Goal: Entertainment & Leisure: Consume media (video, audio)

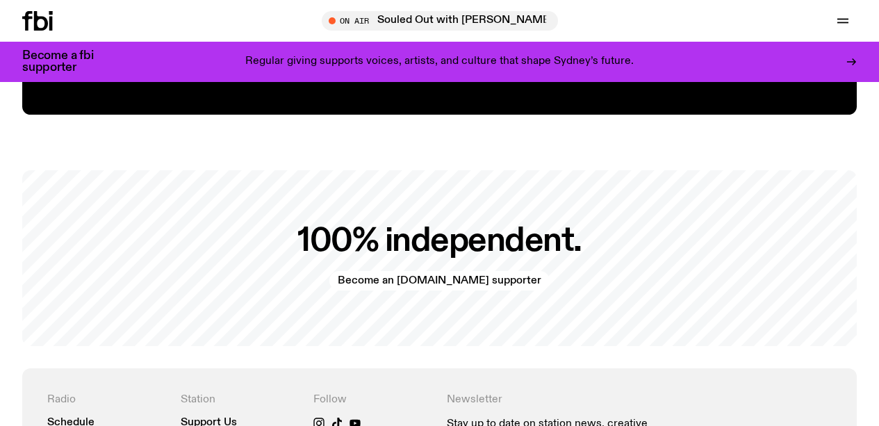
scroll to position [2646, 0]
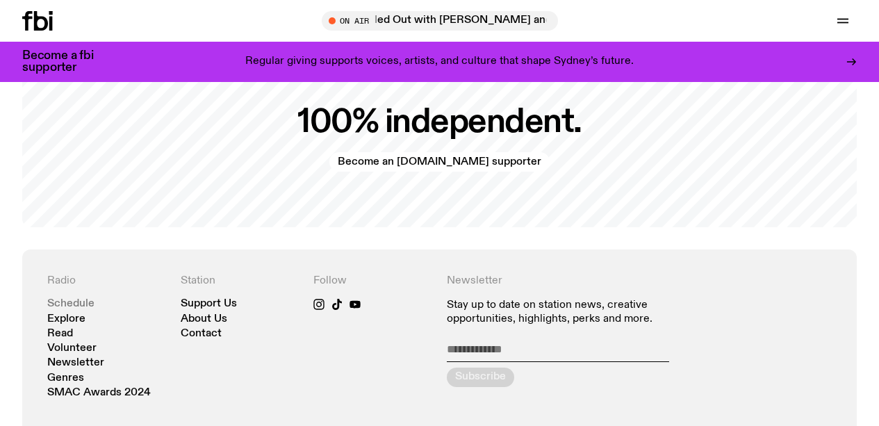
click at [74, 305] on link "Schedule" at bounding box center [70, 304] width 47 height 10
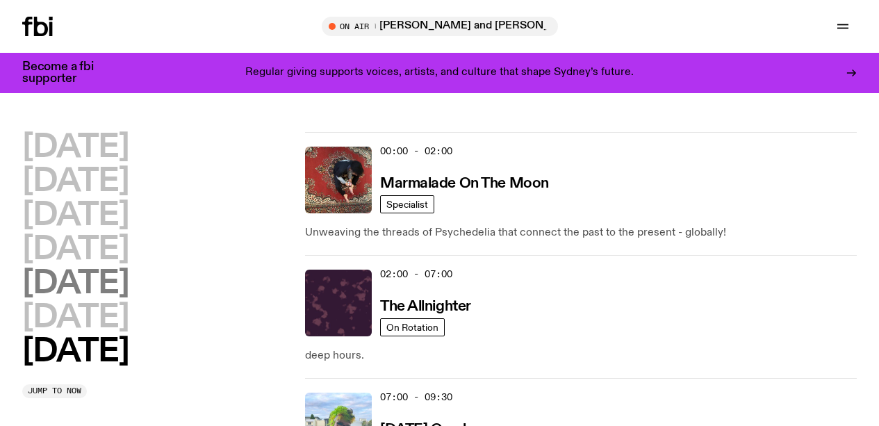
click at [94, 284] on h2 "[DATE]" at bounding box center [75, 283] width 106 height 31
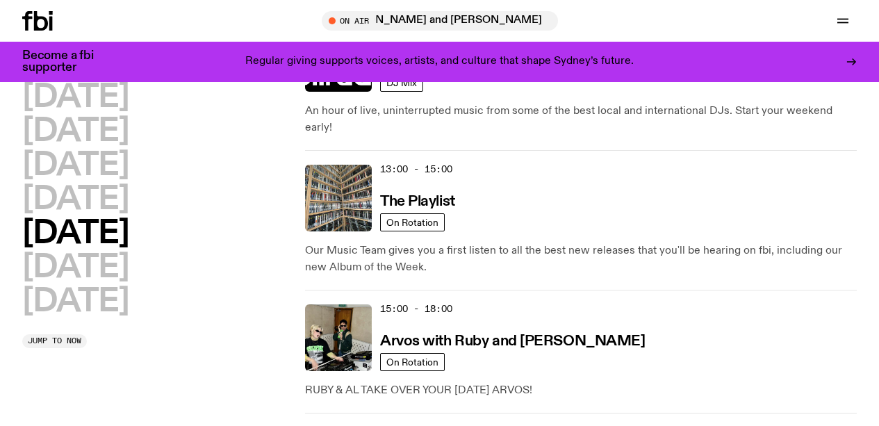
scroll to position [601, 0]
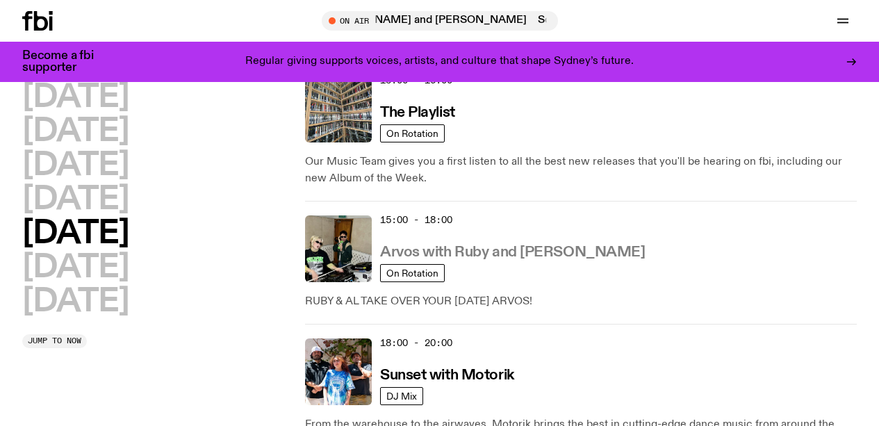
click at [449, 245] on h3 "Arvos with Ruby and [PERSON_NAME]" at bounding box center [512, 252] width 265 height 15
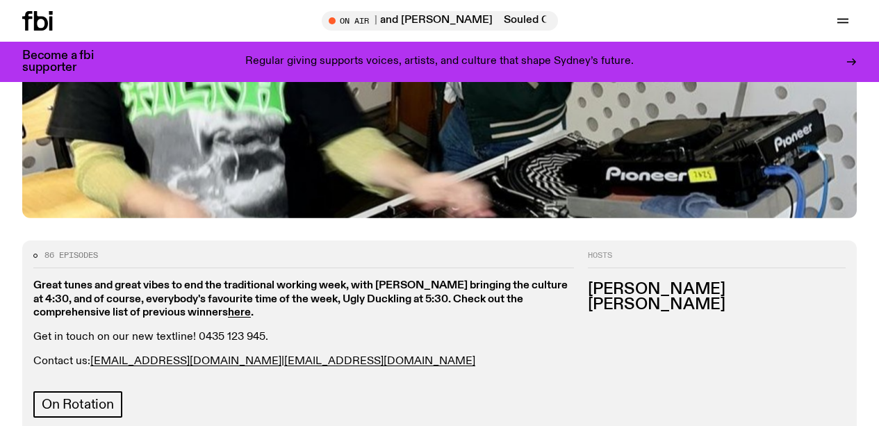
scroll to position [517, 0]
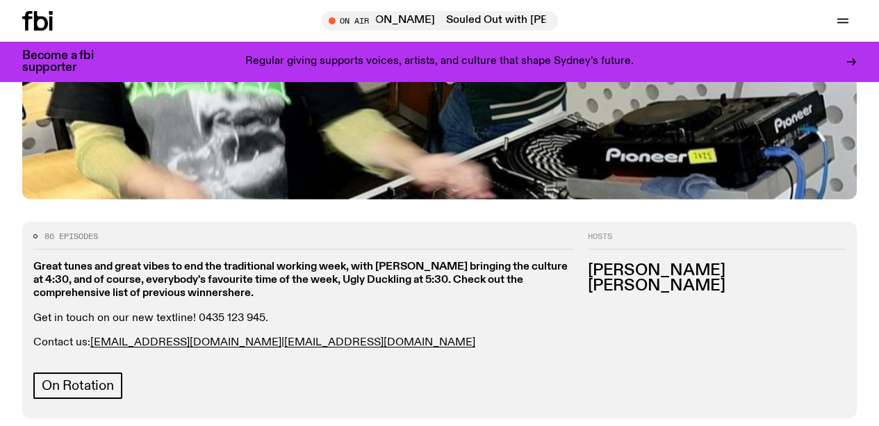
click at [238, 288] on strong "here" at bounding box center [239, 293] width 23 height 11
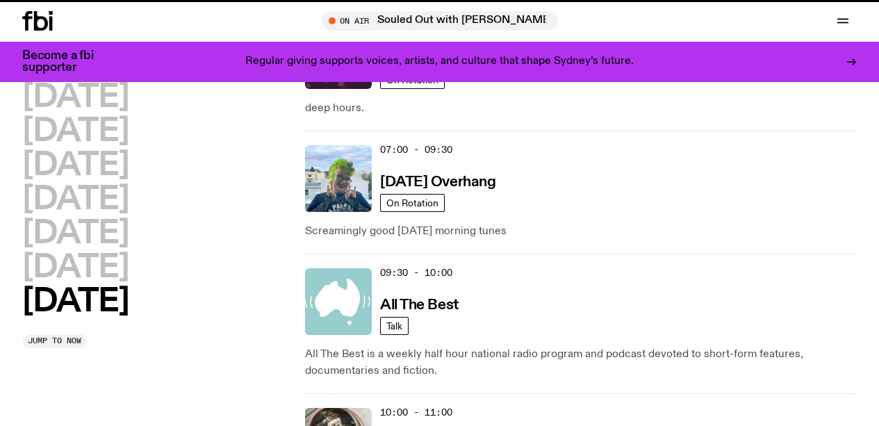
scroll to position [601, 0]
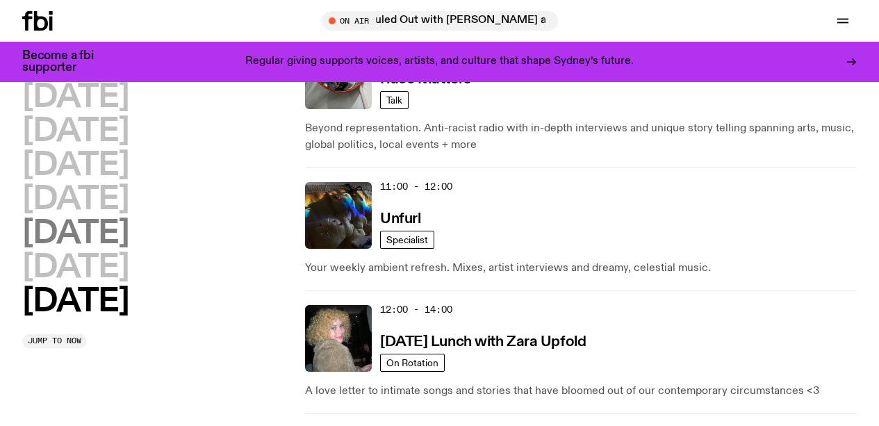
click at [106, 236] on h2 "[DATE]" at bounding box center [75, 233] width 106 height 31
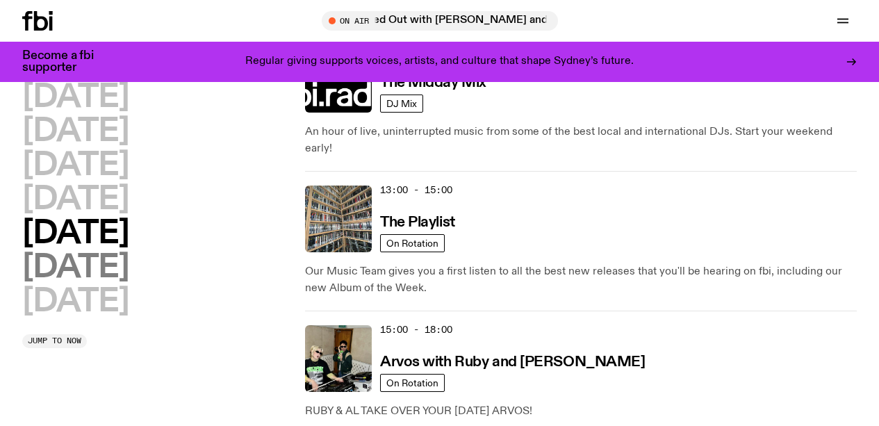
click at [115, 263] on h2 "[DATE]" at bounding box center [75, 267] width 106 height 31
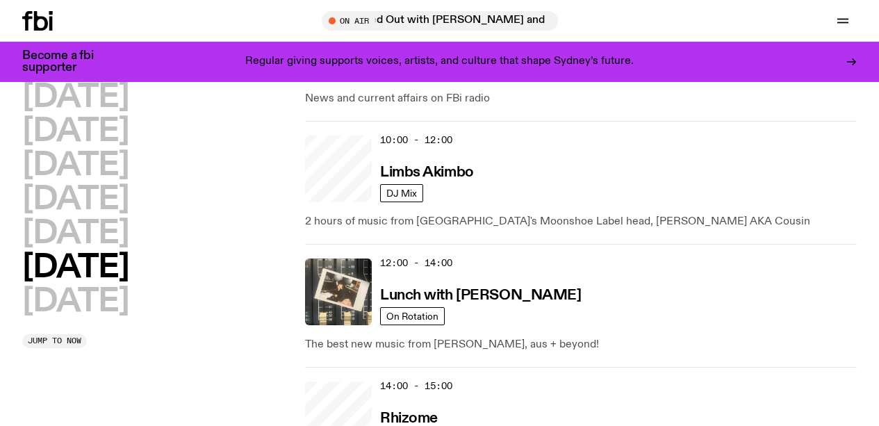
scroll to position [39, 0]
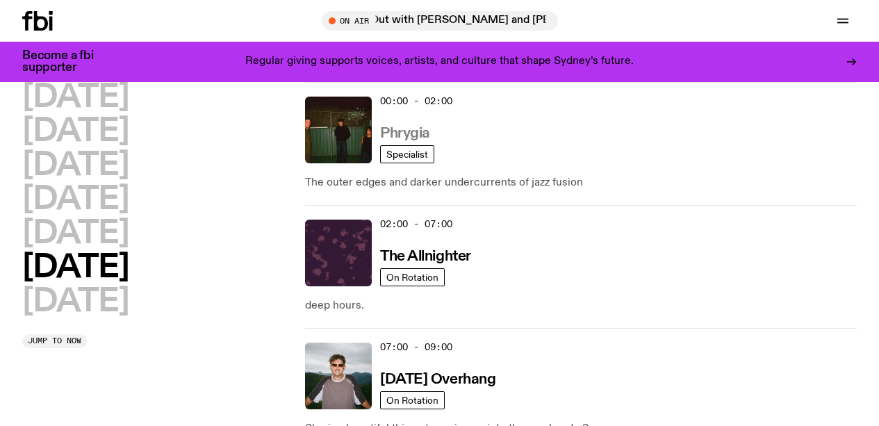
click at [400, 128] on h3 "Phrygia" at bounding box center [405, 133] width 50 height 15
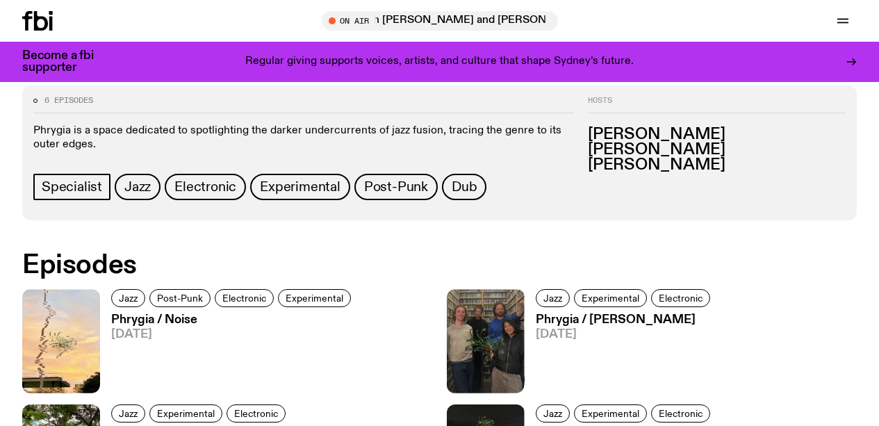
scroll to position [669, 0]
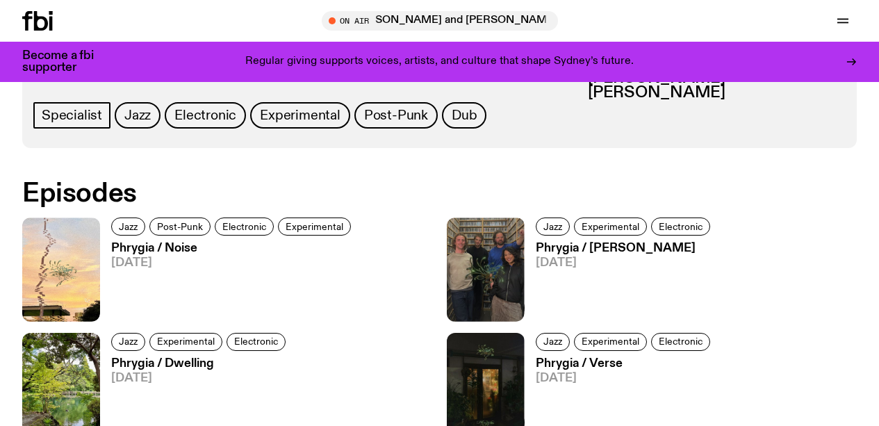
click at [126, 249] on h3 "Phrygia / Noise" at bounding box center [233, 248] width 244 height 12
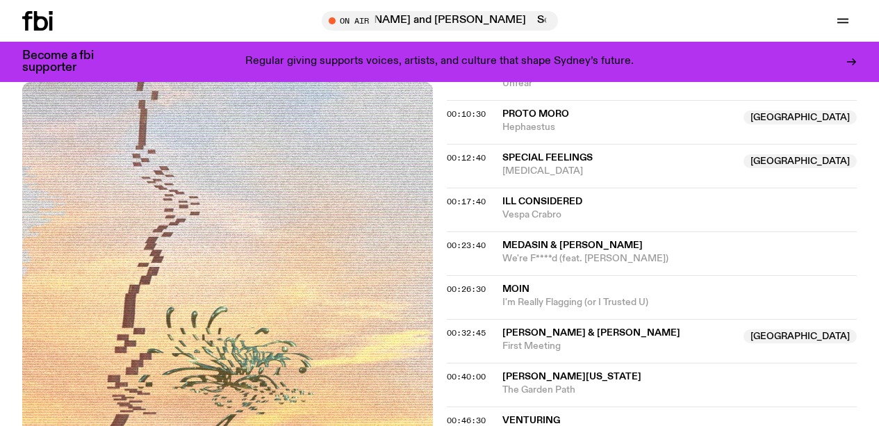
scroll to position [764, 0]
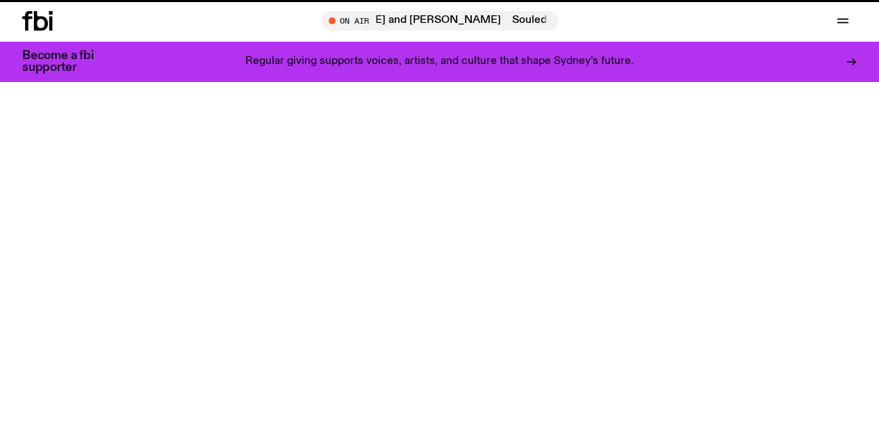
scroll to position [669, 0]
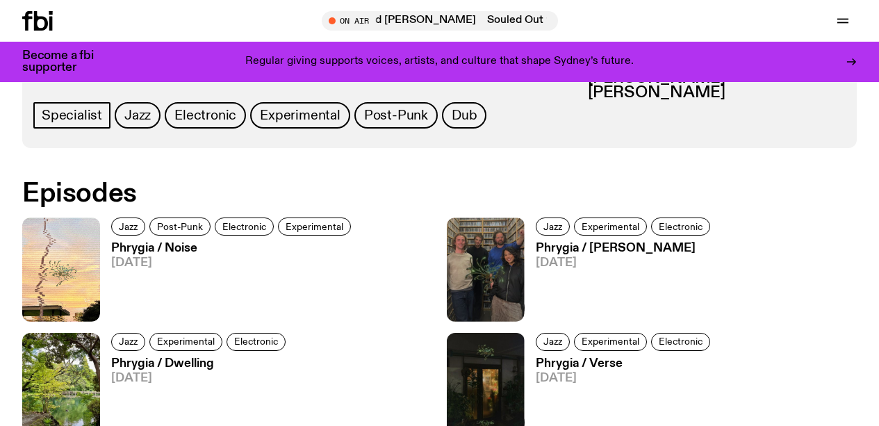
click at [594, 248] on h3 "Phrygia / [PERSON_NAME]" at bounding box center [624, 248] width 178 height 12
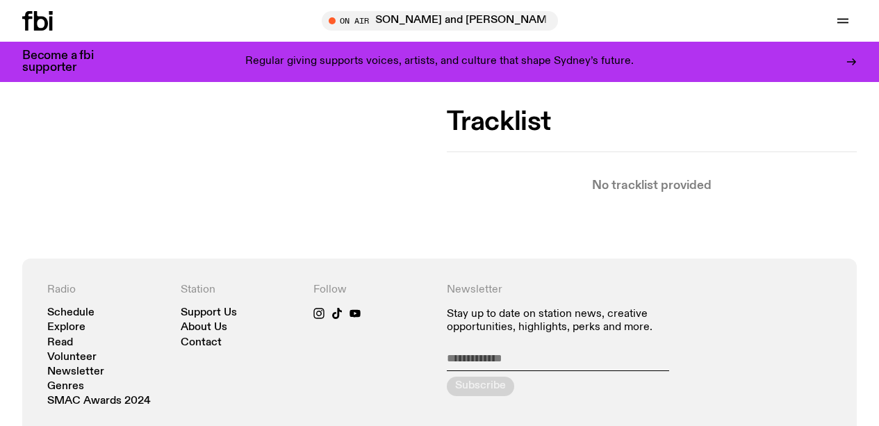
scroll to position [248, 0]
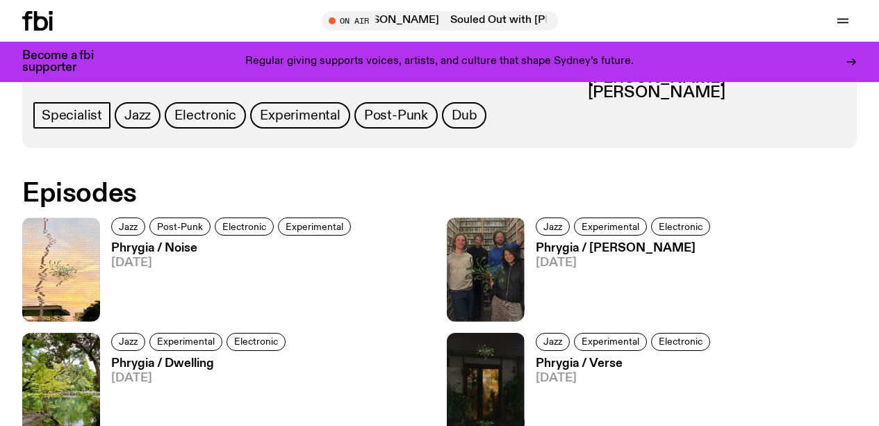
scroll to position [688, 0]
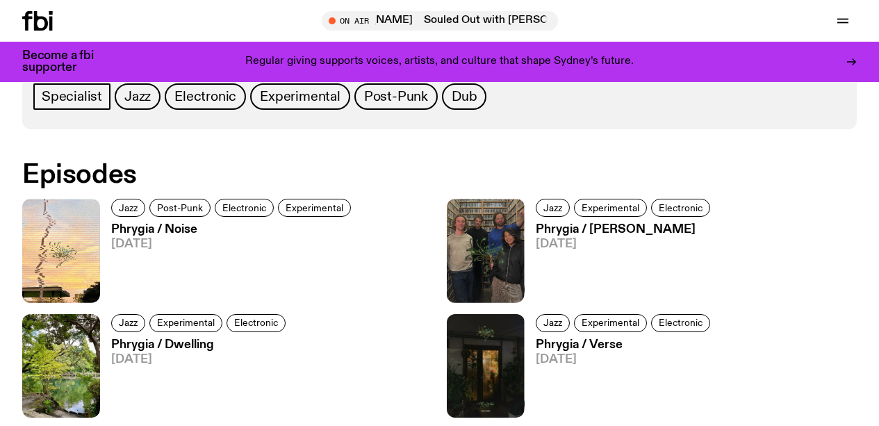
click at [171, 342] on h3 "Phrygia / Dwelling" at bounding box center [200, 345] width 178 height 12
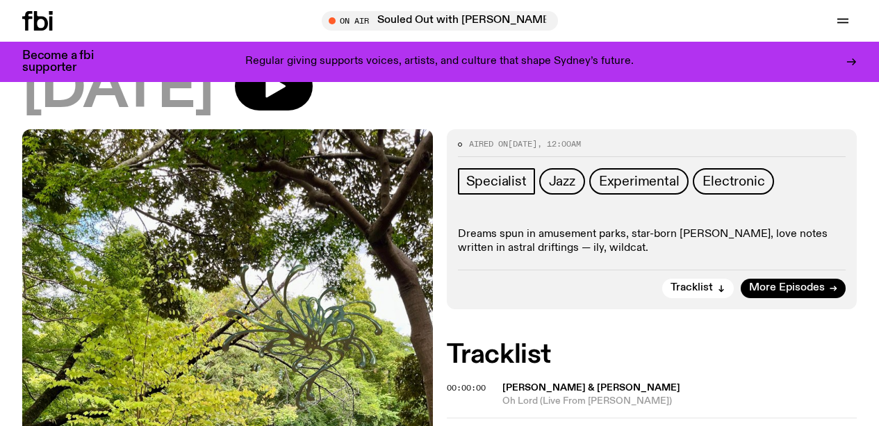
scroll to position [226, 0]
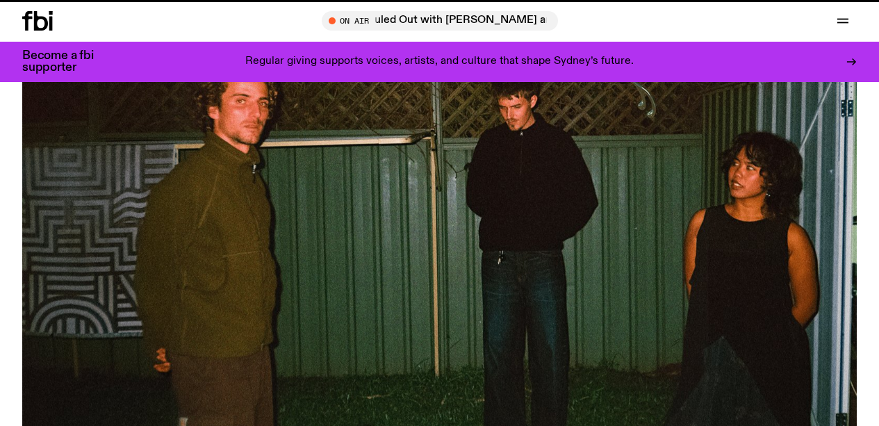
scroll to position [688, 0]
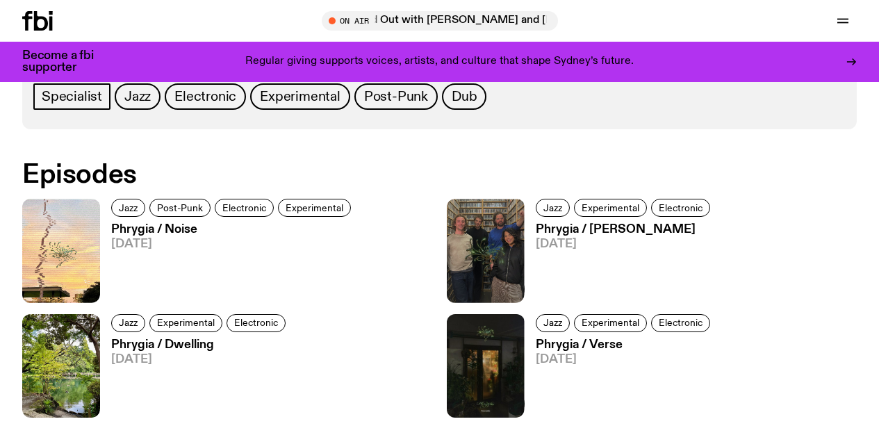
click at [173, 226] on h3 "Phrygia / Noise" at bounding box center [233, 230] width 244 height 12
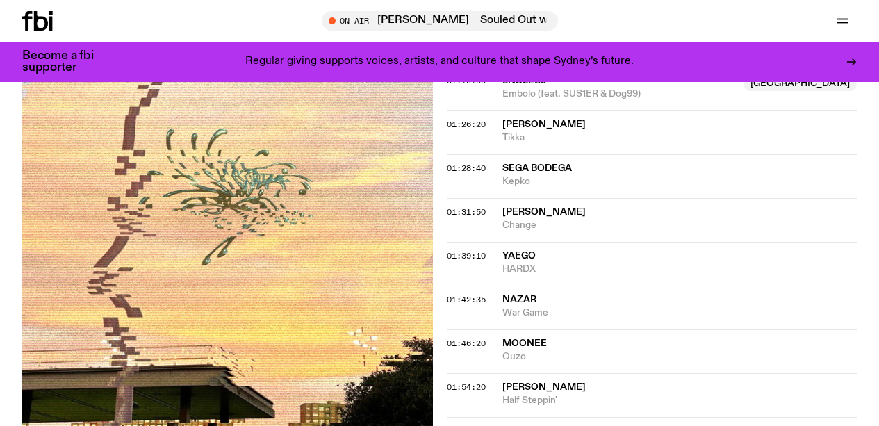
scroll to position [633, 0]
